Goal: Check status: Check status

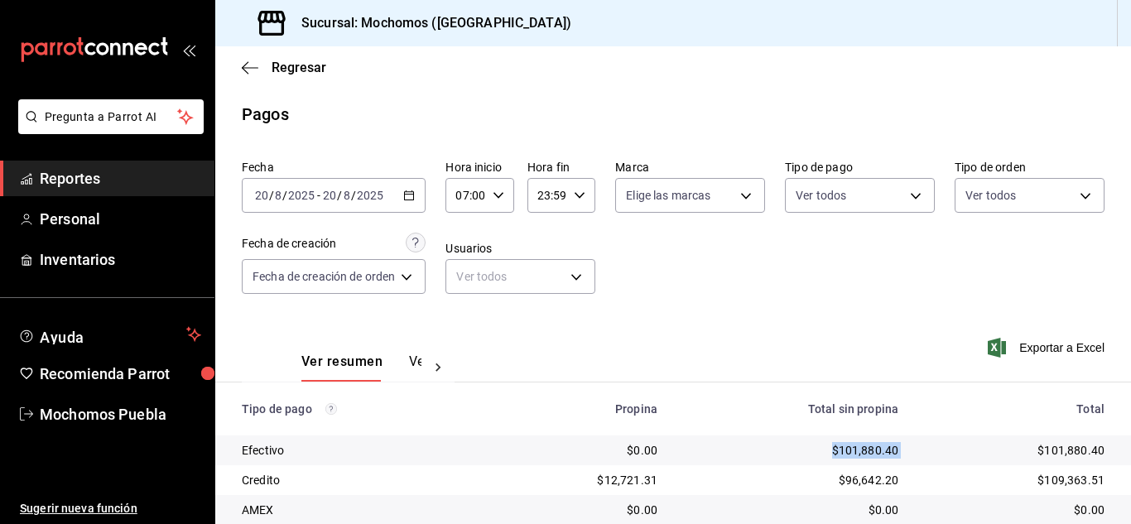
scroll to position [237, 0]
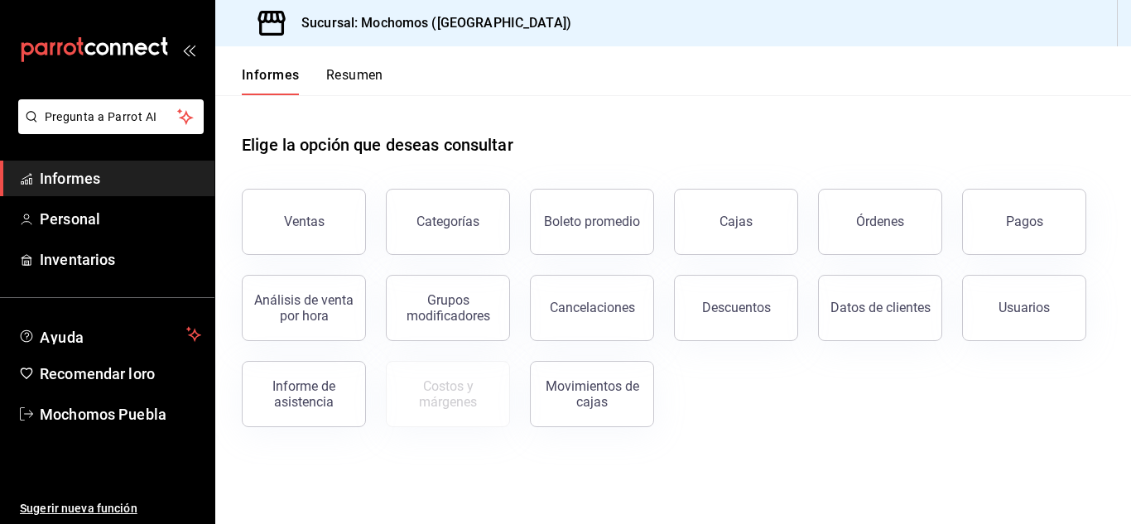
click at [985, 219] on button "Pagos" at bounding box center [1024, 222] width 124 height 66
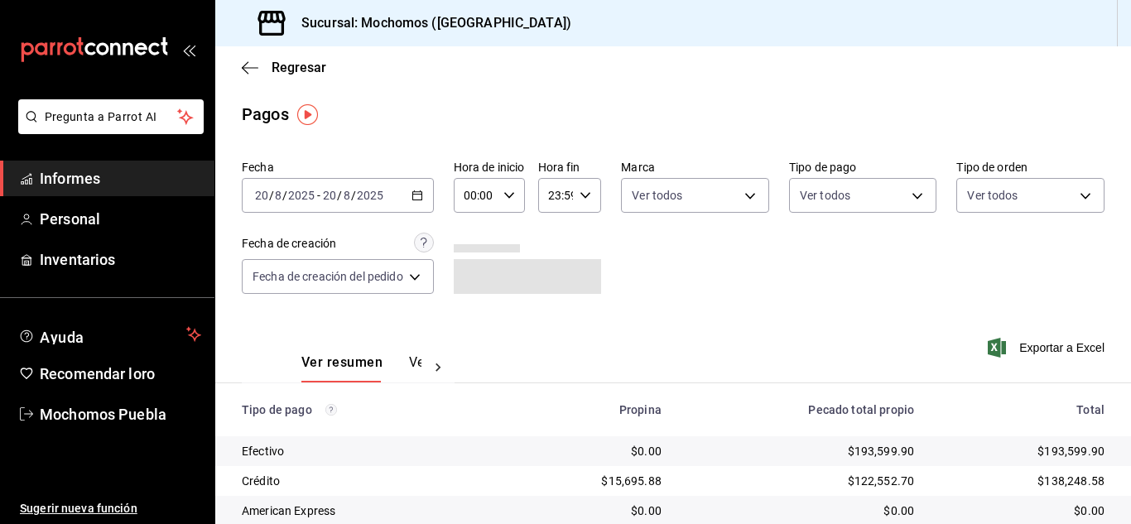
click at [515, 190] on icon "button" at bounding box center [509, 196] width 12 height 12
click at [474, 308] on font "06" at bounding box center [474, 310] width 13 height 13
type input "06:00"
click at [648, 290] on div at bounding box center [565, 262] width 1131 height 524
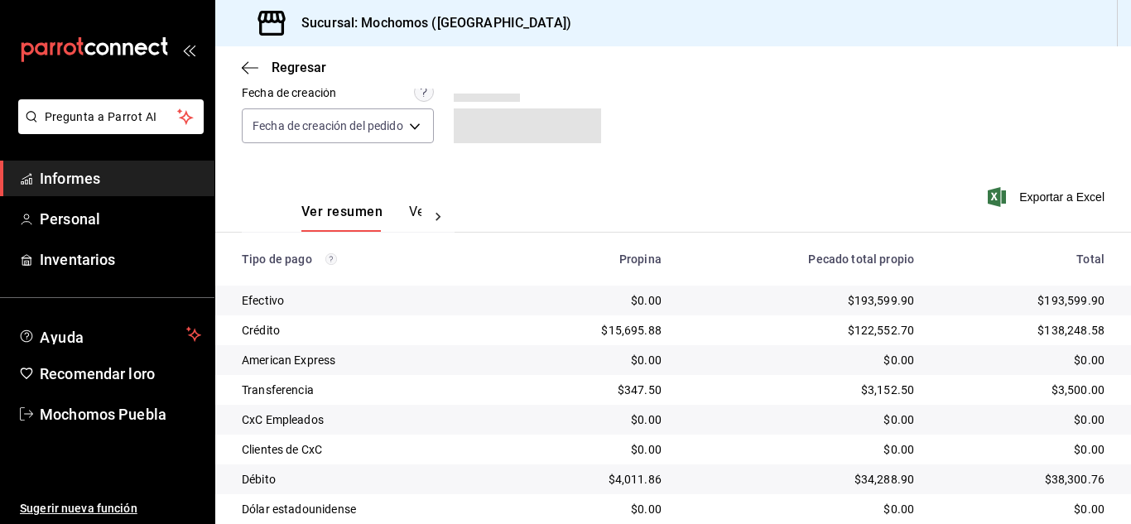
scroll to position [238, 0]
